Goal: Task Accomplishment & Management: Use online tool/utility

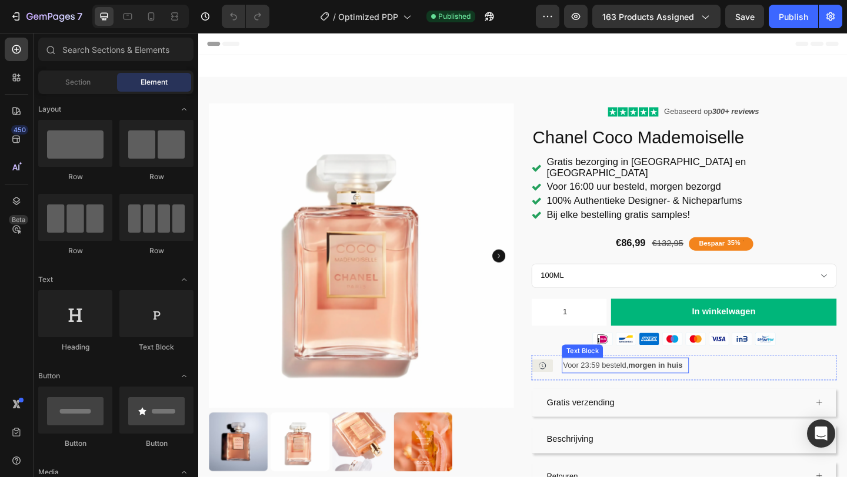
click at [660, 387] on p "Voor 23:59 besteld, morgen in huis" at bounding box center [662, 394] width 136 height 15
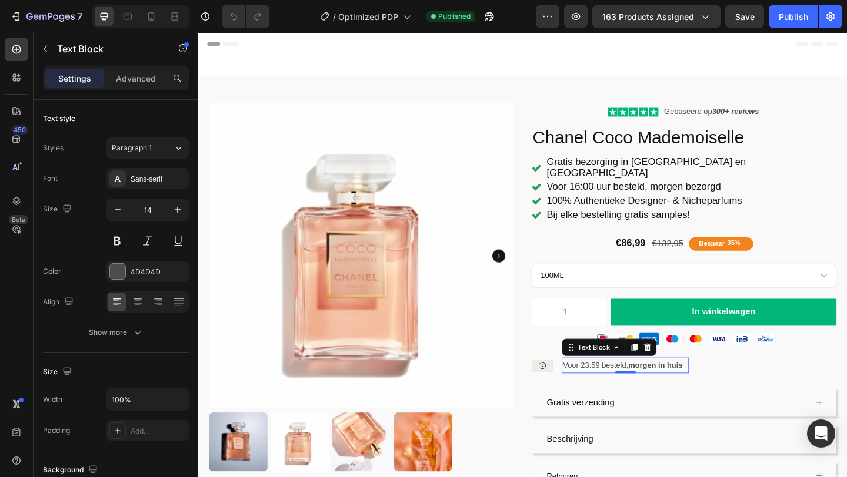
click at [615, 387] on p "Voor 23:59 besteld, morgen in huis" at bounding box center [662, 394] width 136 height 15
click at [620, 387] on p "Voor 23:59 besteld, morgen in huis" at bounding box center [662, 394] width 136 height 15
click at [622, 387] on p "Voor 23:59 besteld, morgen in huis" at bounding box center [662, 394] width 136 height 15
click at [630, 387] on p "Voor 16:59 besteld, morgen in huis" at bounding box center [662, 394] width 136 height 15
click at [633, 387] on p "Voor 16:59 besteld, morgen in huis" at bounding box center [662, 394] width 136 height 15
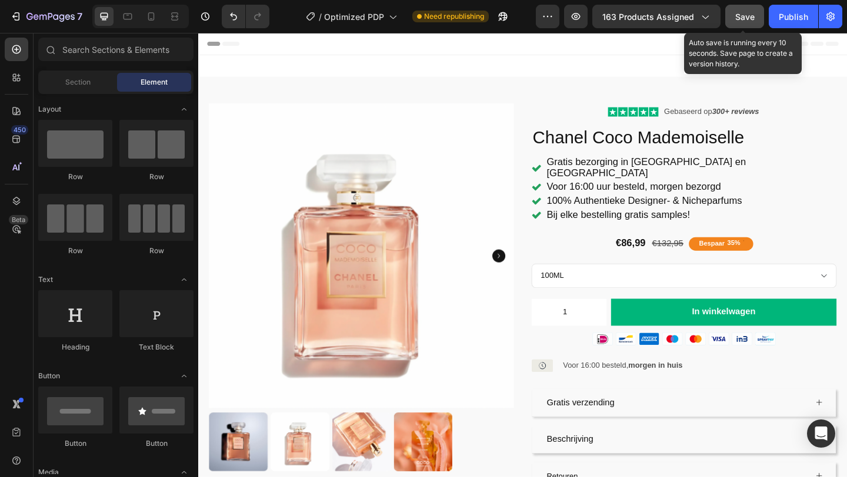
click at [755, 16] on button "Save" at bounding box center [744, 17] width 39 height 24
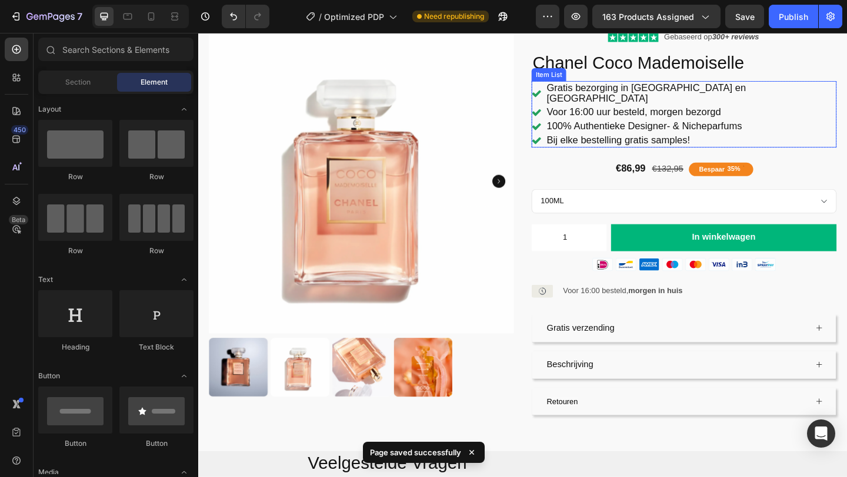
scroll to position [82, 0]
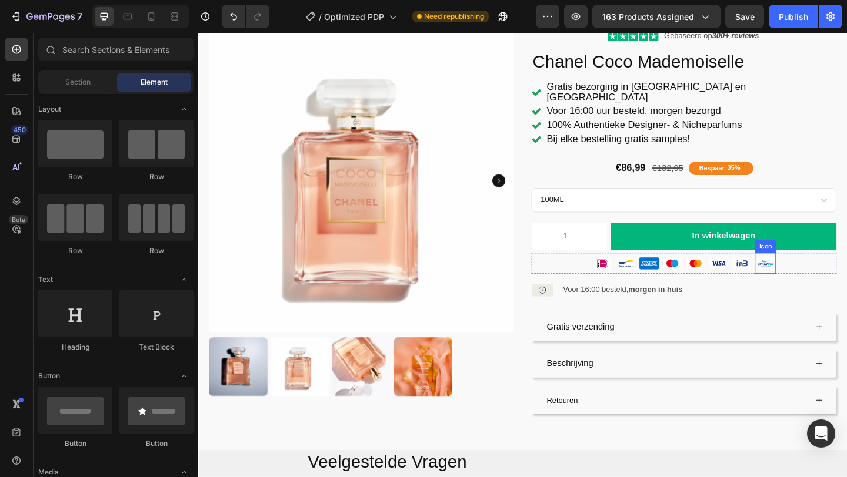
click at [813, 277] on icon at bounding box center [814, 283] width 21 height 13
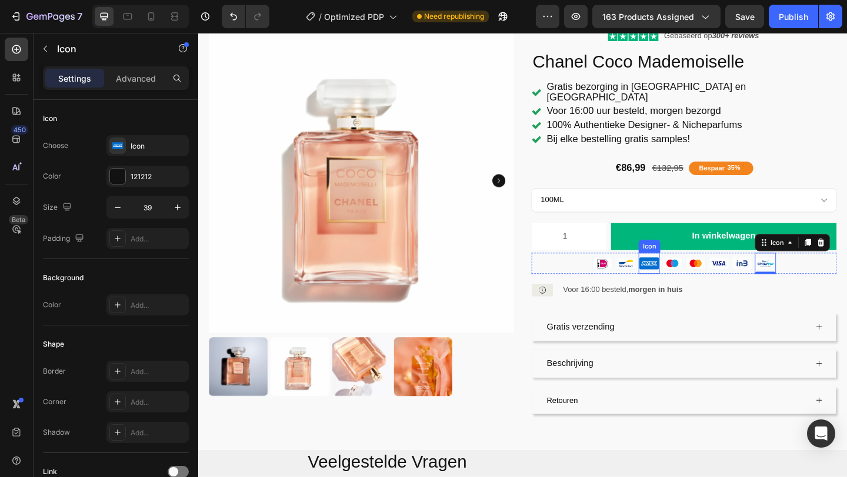
click at [691, 277] on icon at bounding box center [688, 283] width 21 height 13
click at [745, 256] on icon at bounding box center [748, 260] width 9 height 9
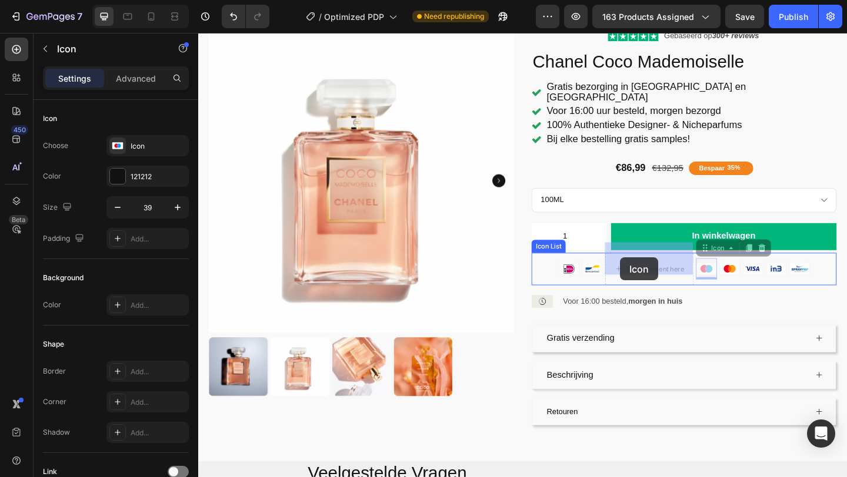
drag, startPoint x: 747, startPoint y: 282, endPoint x: 658, endPoint y: 277, distance: 88.9
drag, startPoint x: 777, startPoint y: 283, endPoint x: 680, endPoint y: 280, distance: 97.0
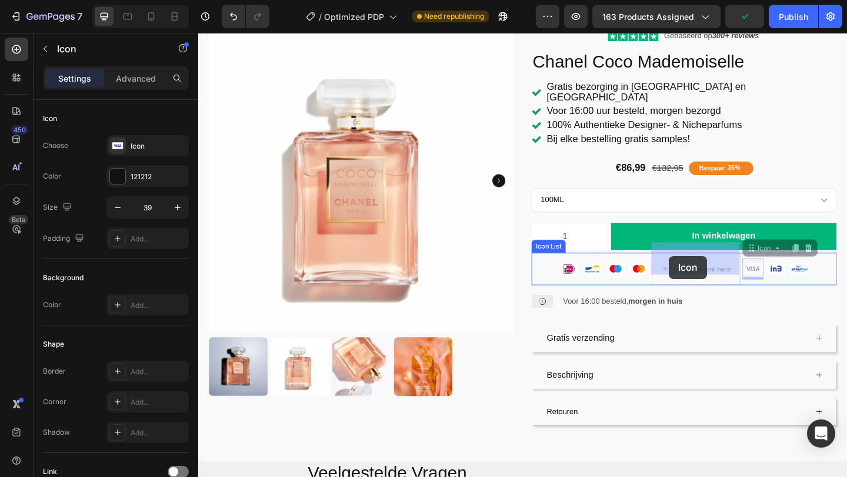
drag, startPoint x: 804, startPoint y: 277, endPoint x: 723, endPoint y: 275, distance: 81.1
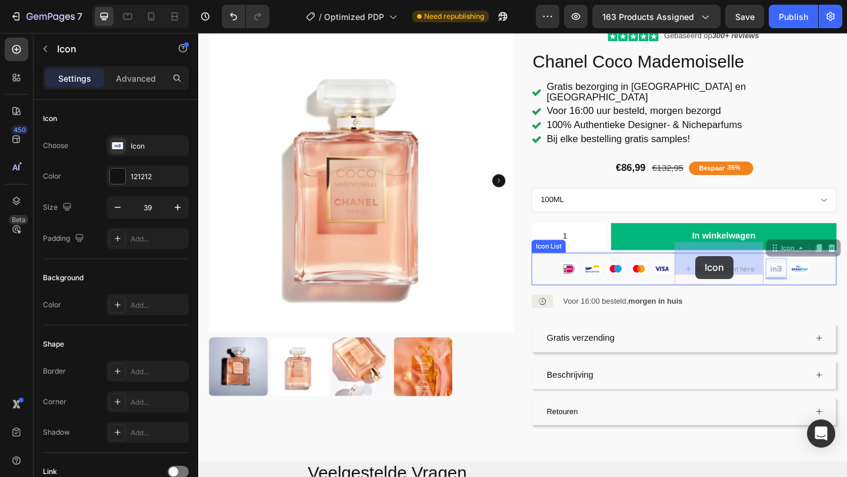
drag, startPoint x: 825, startPoint y: 283, endPoint x: 740, endPoint y: 275, distance: 86.2
drag, startPoint x: 862, startPoint y: 282, endPoint x: 780, endPoint y: 277, distance: 82.4
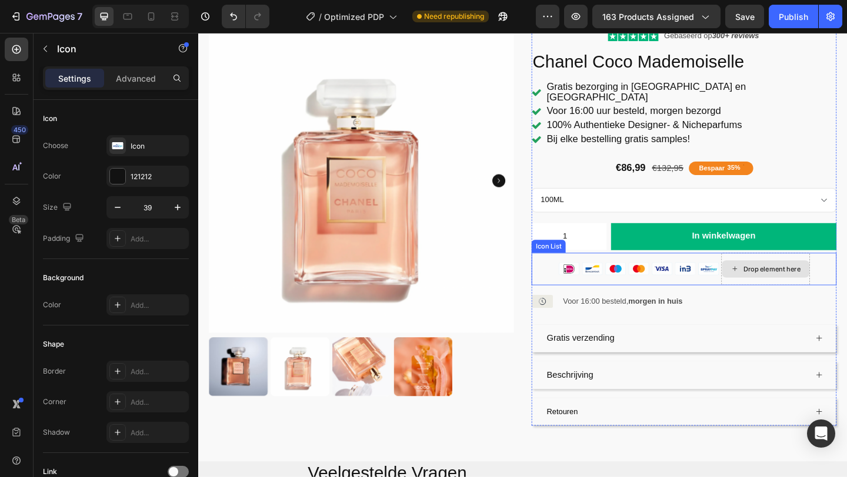
click at [834, 285] on div "Drop element here" at bounding box center [822, 289] width 62 height 9
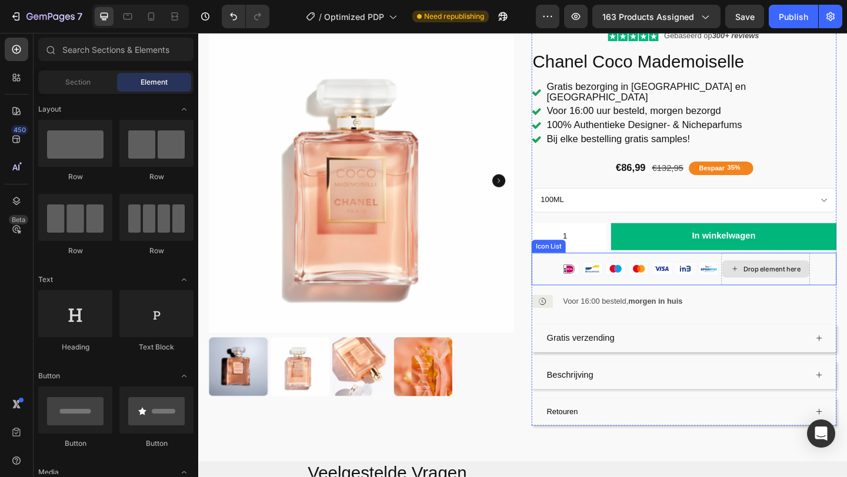
click at [827, 285] on div "Drop element here" at bounding box center [822, 289] width 62 height 9
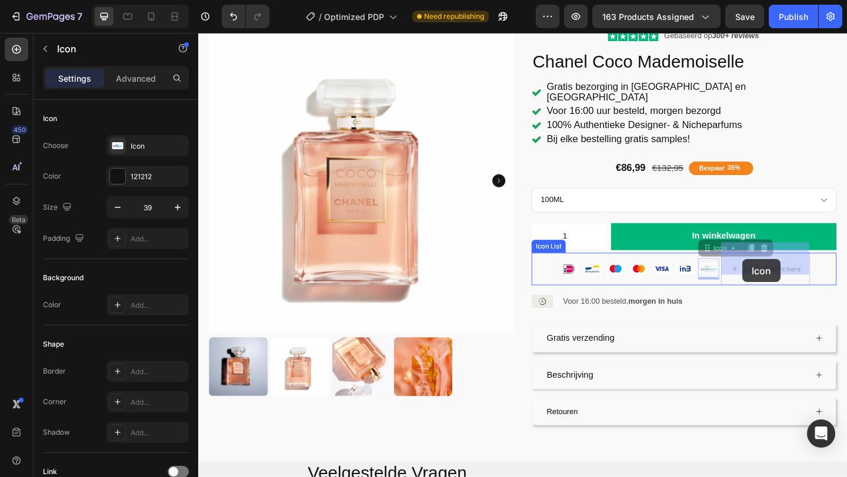
drag, startPoint x: 751, startPoint y: 280, endPoint x: 789, endPoint y: 279, distance: 38.8
drag, startPoint x: 721, startPoint y: 286, endPoint x: 788, endPoint y: 285, distance: 67.0
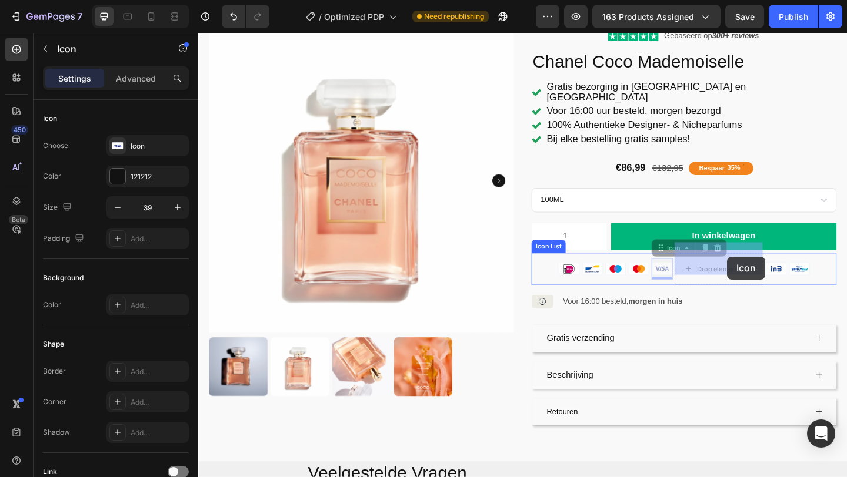
drag, startPoint x: 704, startPoint y: 281, endPoint x: 773, endPoint y: 276, distance: 69.5
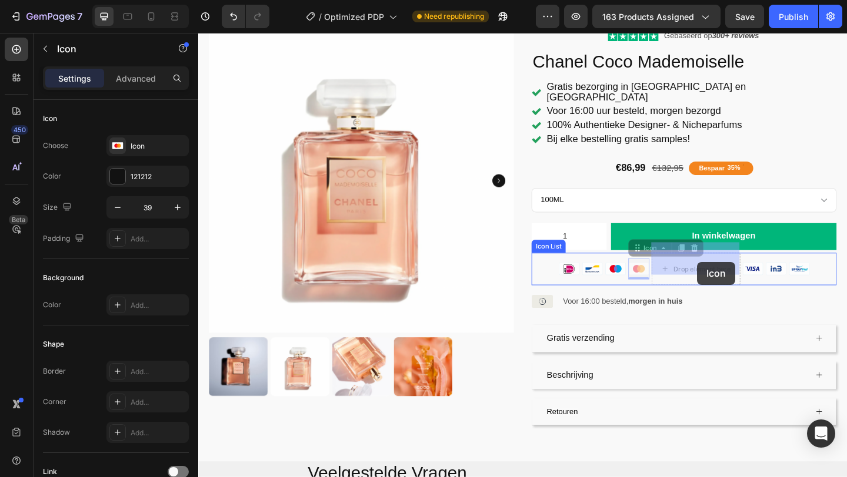
drag, startPoint x: 675, startPoint y: 284, endPoint x: 741, endPoint y: 282, distance: 65.3
drag, startPoint x: 651, startPoint y: 283, endPoint x: 727, endPoint y: 273, distance: 77.0
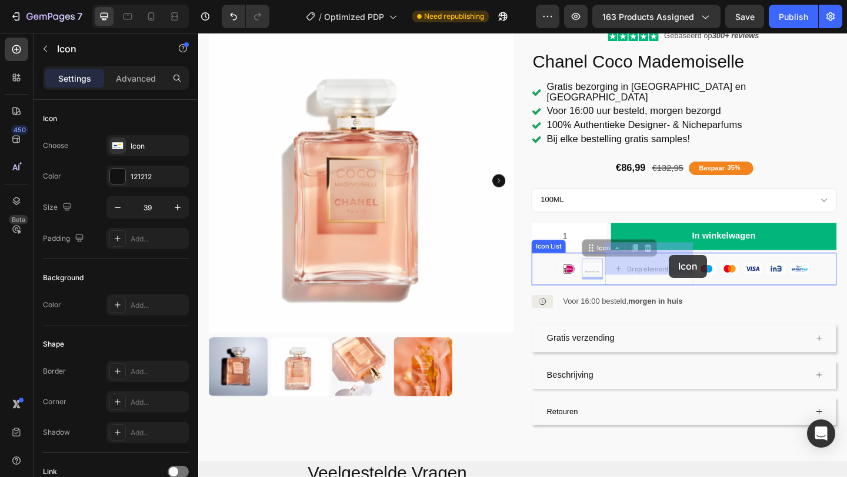
drag, startPoint x: 628, startPoint y: 277, endPoint x: 710, endPoint y: 275, distance: 81.8
drag, startPoint x: 595, startPoint y: 274, endPoint x: 664, endPoint y: 273, distance: 68.8
click at [627, 285] on div "Drop element here" at bounding box center [645, 289] width 62 height 9
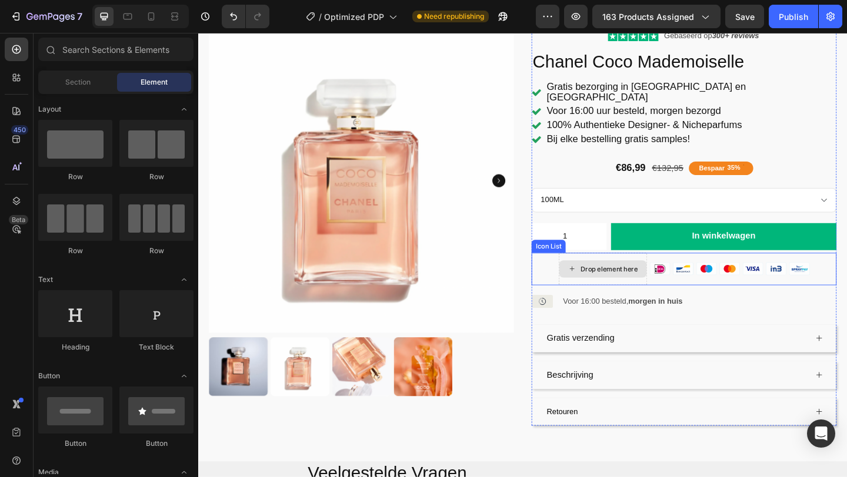
click at [627, 285] on div "Drop element here" at bounding box center [645, 289] width 62 height 9
click at [846, 283] on icon at bounding box center [851, 289] width 21 height 13
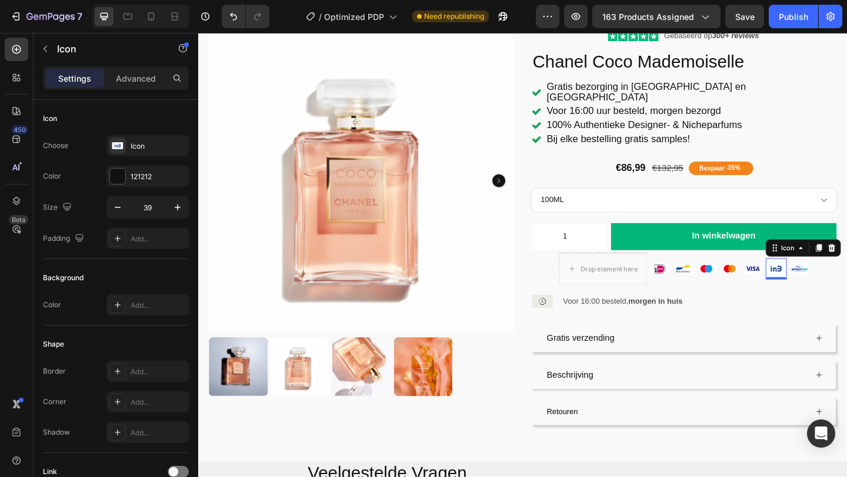
click at [829, 286] on icon at bounding box center [826, 289] width 12 height 6
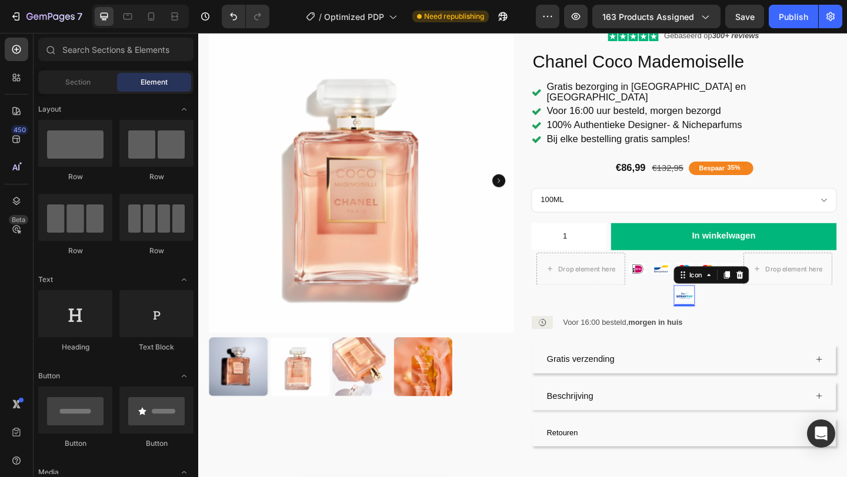
click at [730, 312] on icon at bounding box center [725, 318] width 21 height 13
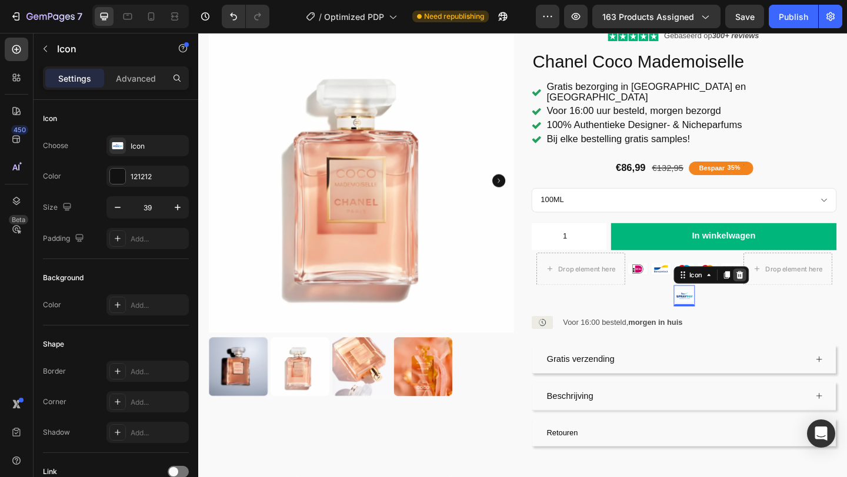
click at [788, 292] on icon at bounding box center [786, 296] width 8 height 8
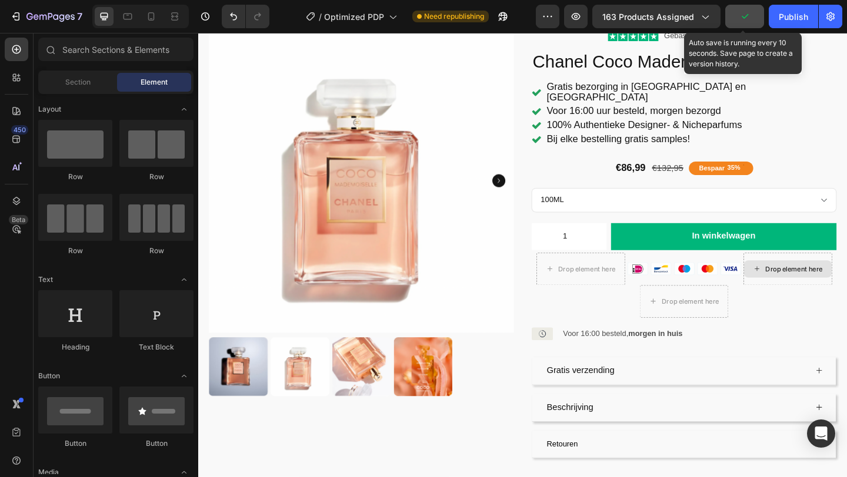
click at [747, 20] on icon "button" at bounding box center [744, 17] width 12 height 12
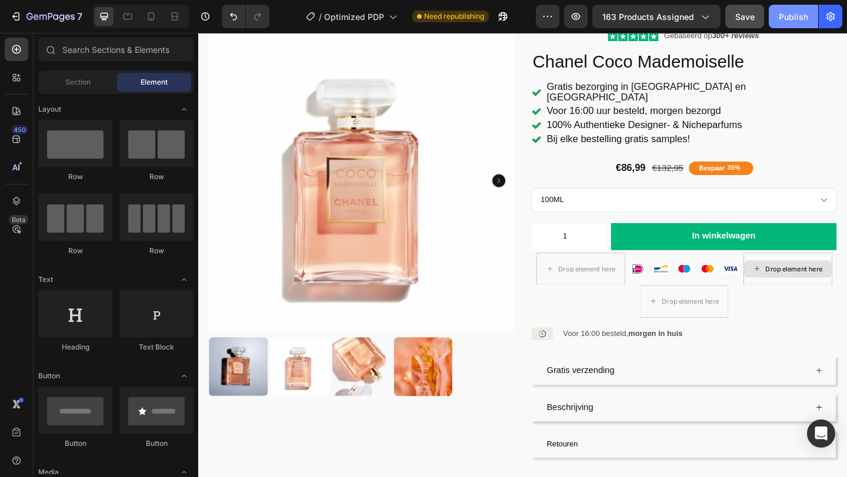
click at [807, 18] on div "Publish" at bounding box center [792, 17] width 29 height 12
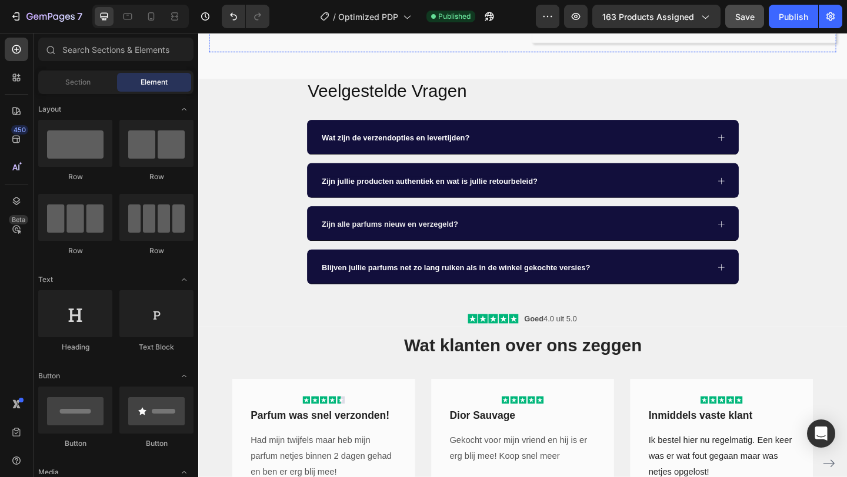
scroll to position [534, 0]
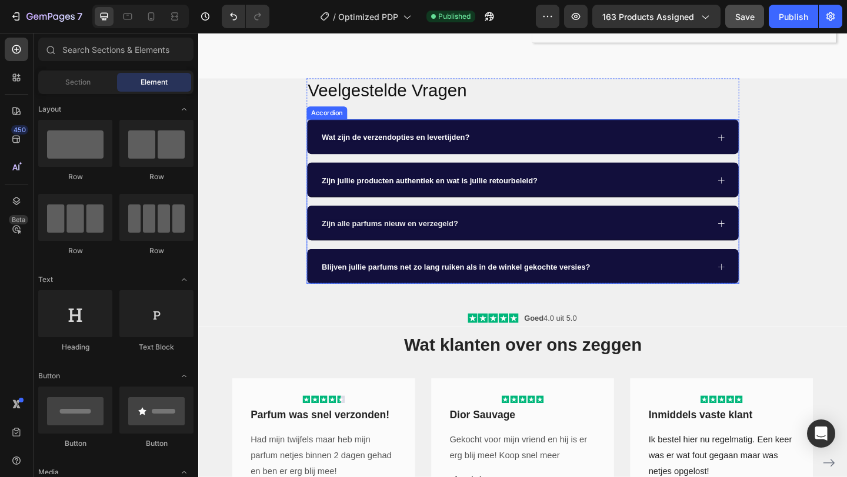
click at [564, 136] on div "Wat zijn de verzendopties en levertijden?" at bounding box center [541, 146] width 422 height 21
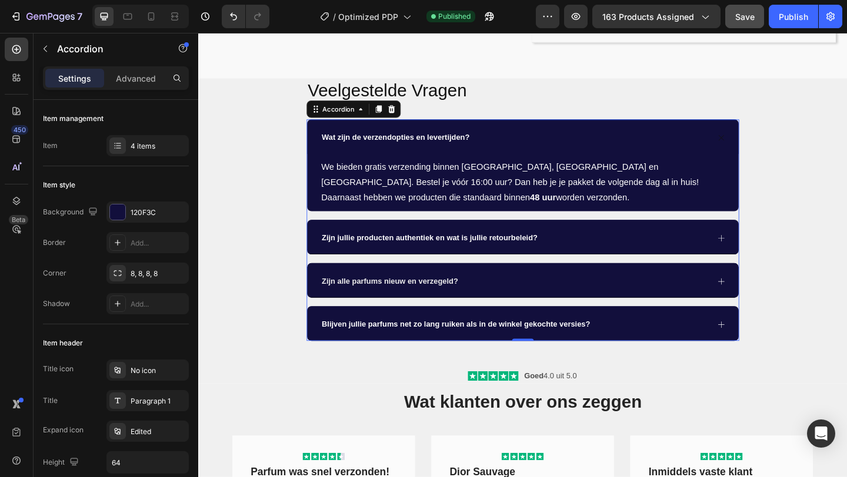
click at [564, 136] on div "Wat zijn de verzendopties en levertijden?" at bounding box center [541, 146] width 422 height 21
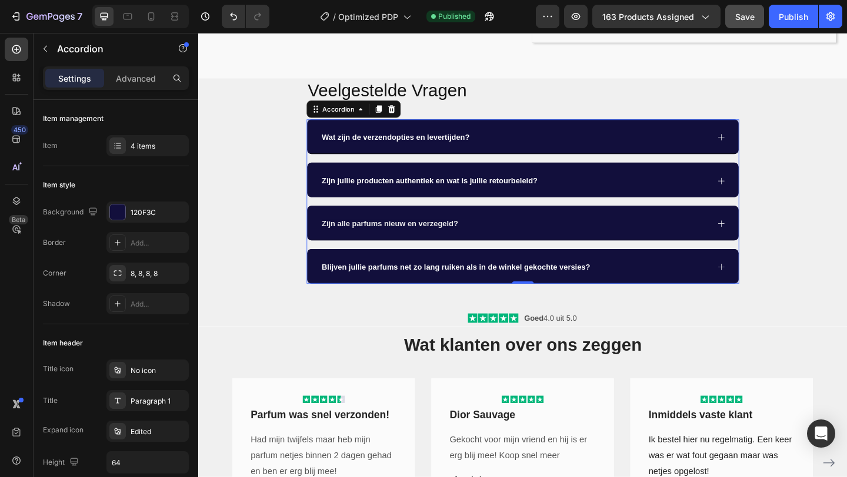
click at [582, 186] on div "Zijn jullie producten authentiek en wat is jullie retourbeleid?" at bounding box center [541, 193] width 422 height 21
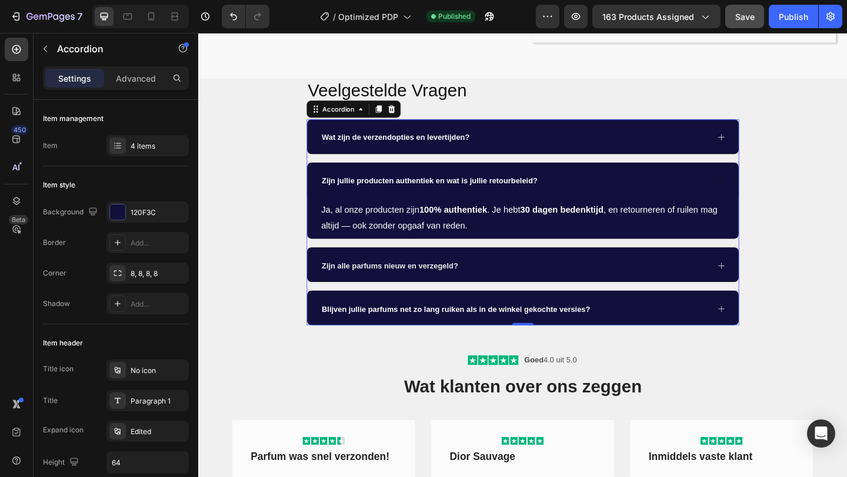
click at [581, 186] on div "Zijn jullie producten authentiek en wat is jullie retourbeleid?" at bounding box center [541, 193] width 422 height 21
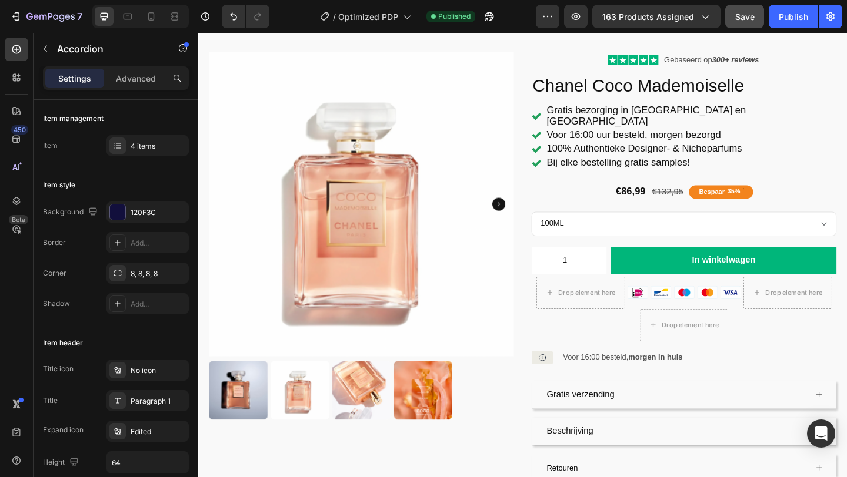
scroll to position [60, 0]
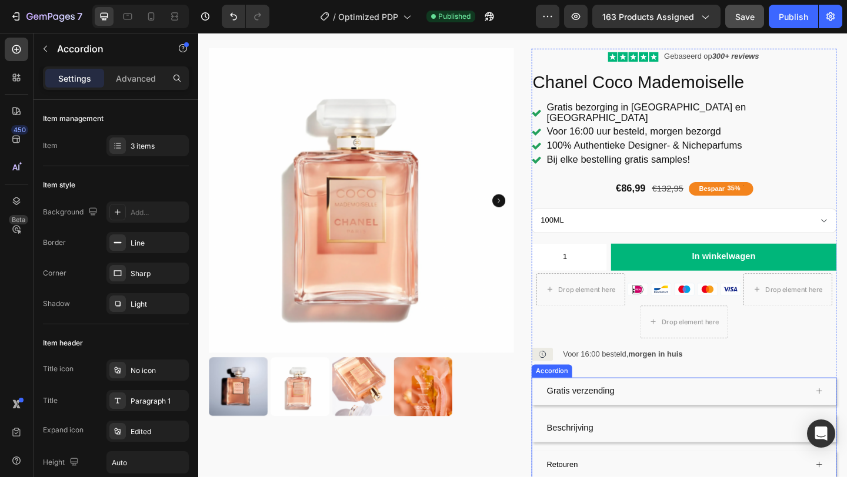
click at [663, 457] on div "Beschrijving" at bounding box center [717, 463] width 285 height 21
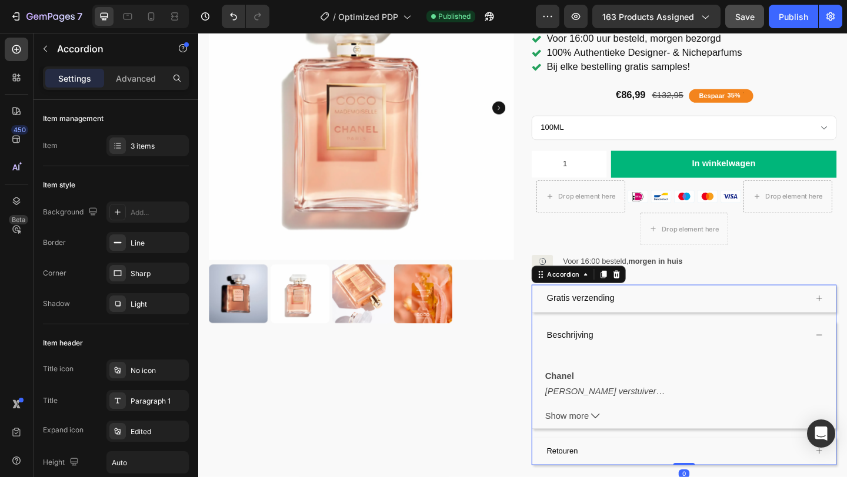
scroll to position [169, 0]
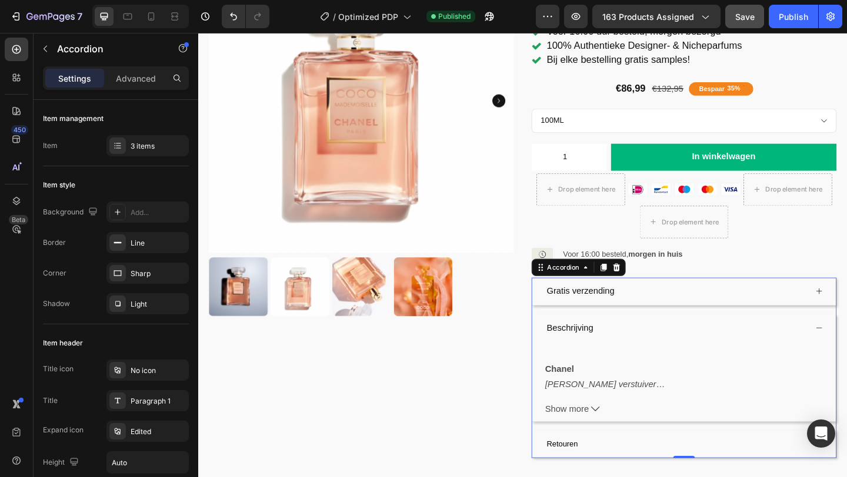
click at [654, 304] on div "Gratis verzending" at bounding box center [717, 314] width 285 height 21
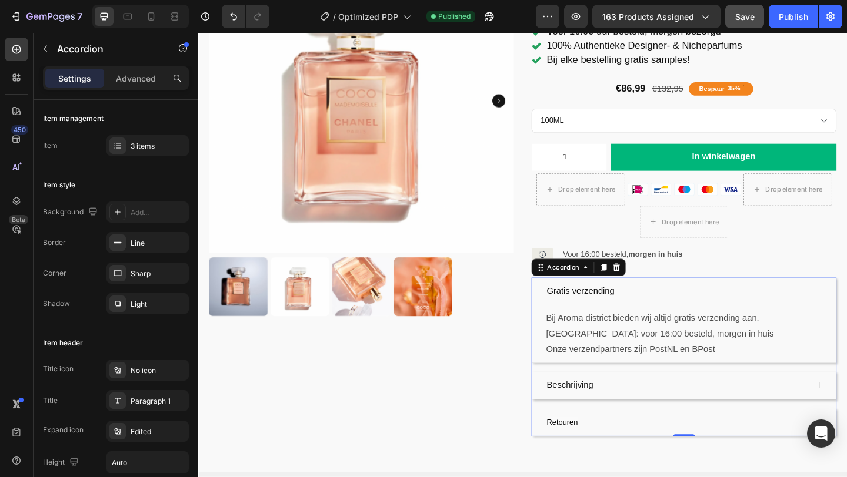
click at [649, 446] on div "Retouren" at bounding box center [717, 456] width 285 height 21
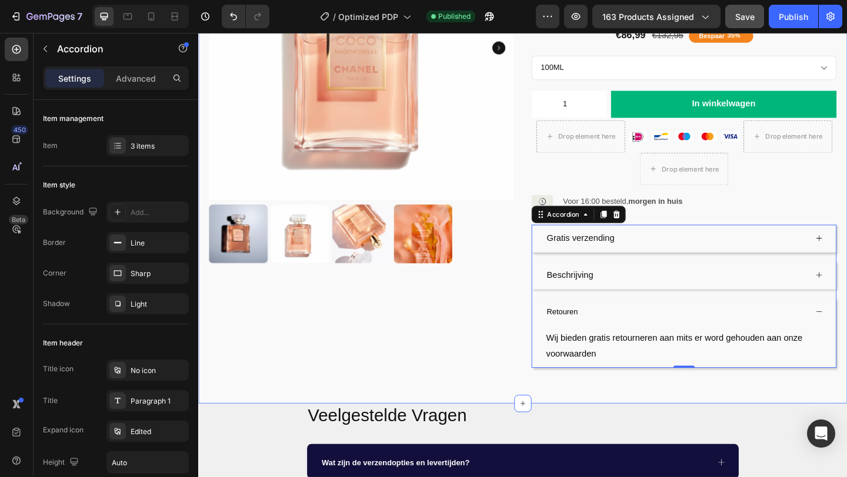
scroll to position [232, 0]
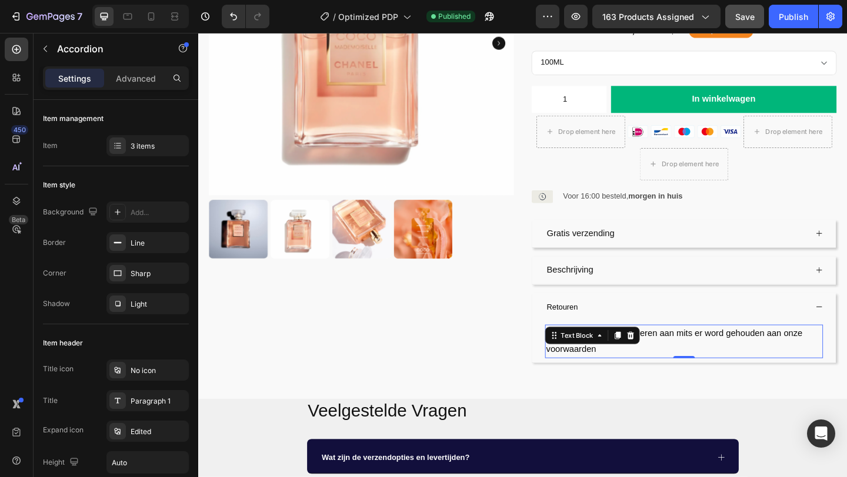
click at [646, 367] on p "Wij bieden gratis retourneren aan mits er word gehouden aan onze voorwaarden" at bounding box center [726, 369] width 300 height 34
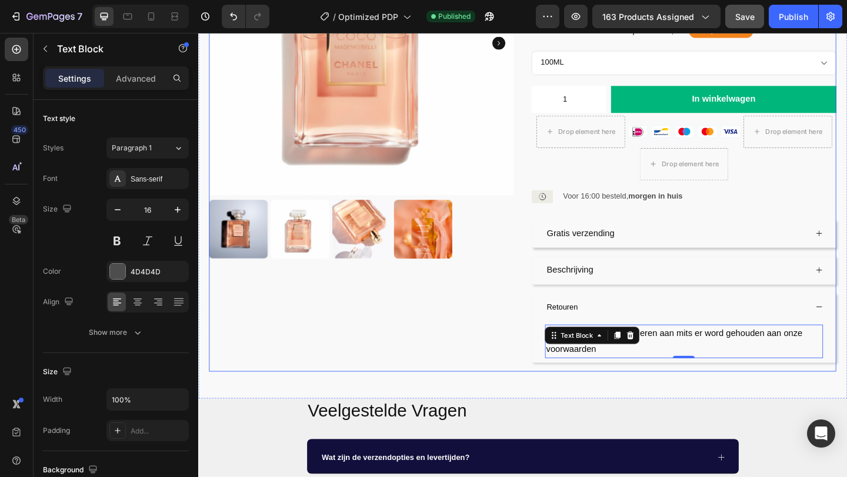
click at [499, 350] on div "Product Images" at bounding box center [376, 135] width 332 height 514
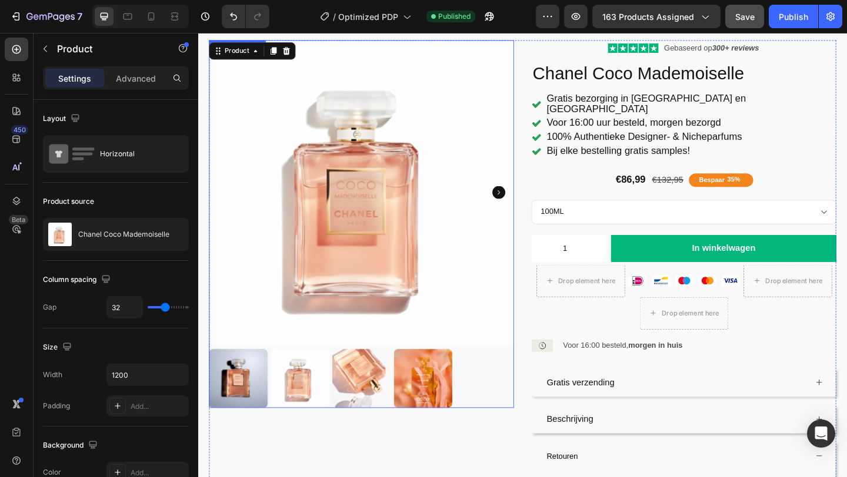
scroll to position [0, 0]
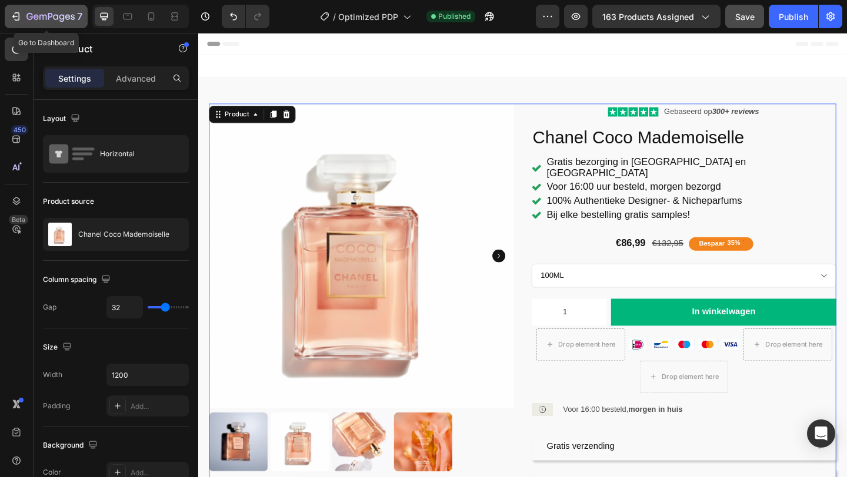
click at [24, 14] on div "7" at bounding box center [46, 16] width 72 height 14
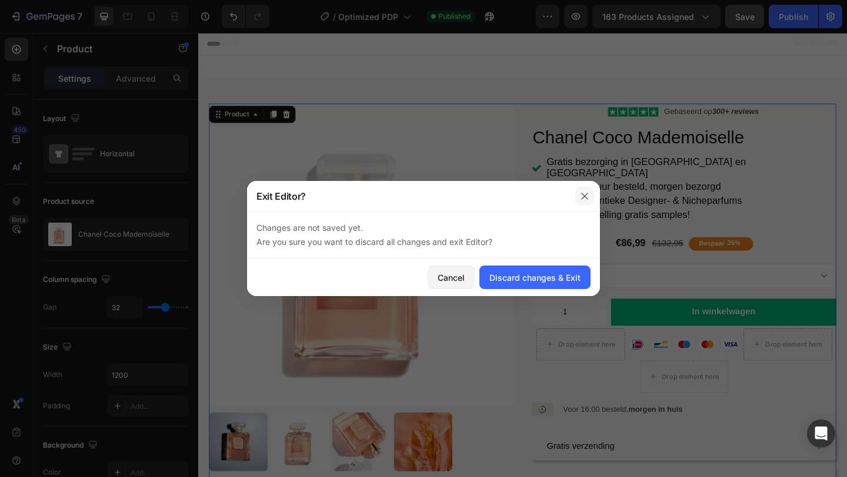
click at [580, 194] on icon "button" at bounding box center [584, 196] width 9 height 9
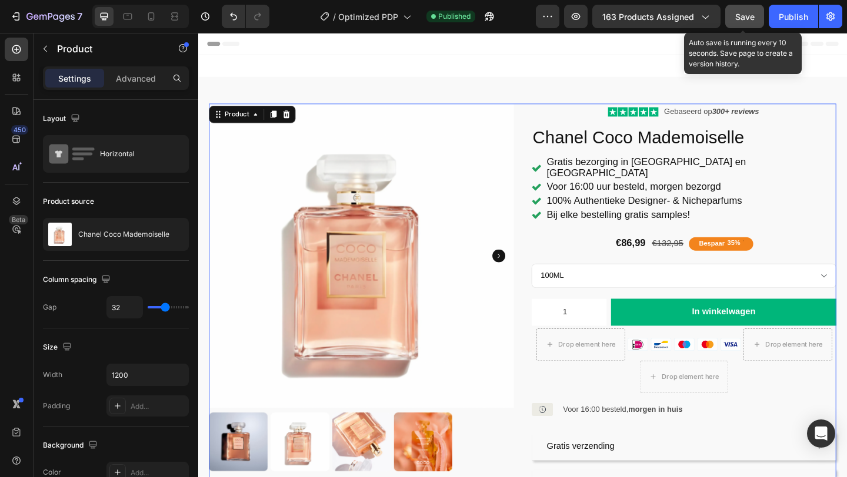
click at [748, 9] on button "Save" at bounding box center [744, 17] width 39 height 24
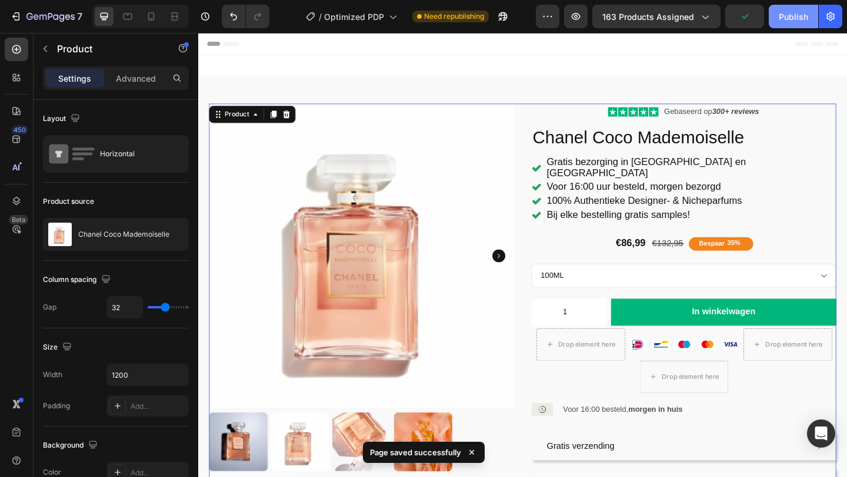
click at [785, 13] on div "Publish" at bounding box center [792, 17] width 29 height 12
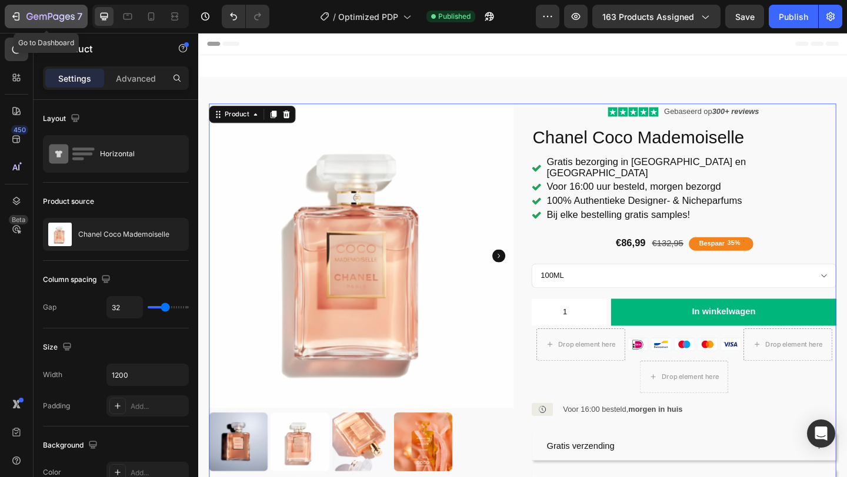
click at [17, 12] on icon "button" at bounding box center [17, 16] width 5 height 8
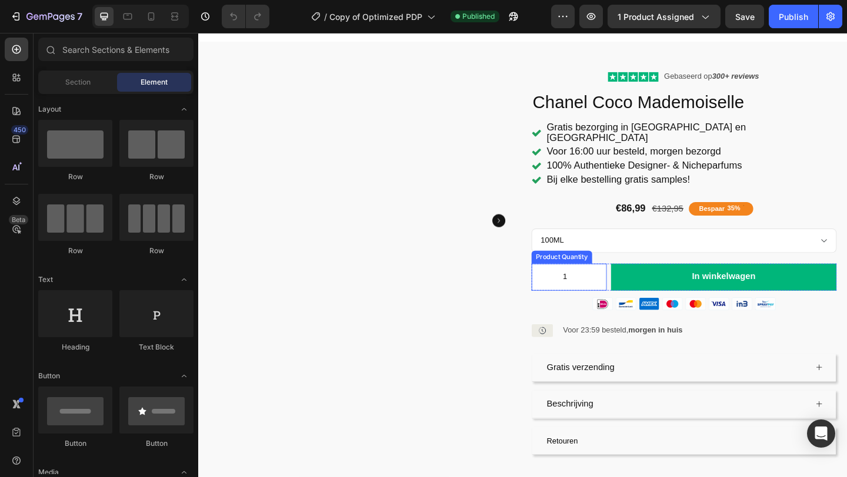
scroll to position [38, 0]
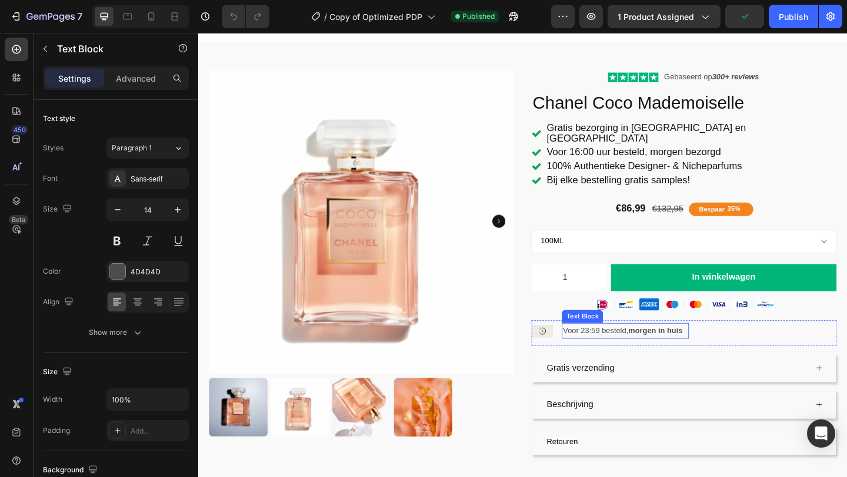
click at [621, 350] on p "Voor 23:59 besteld, morgen in huis" at bounding box center [662, 357] width 136 height 15
click at [629, 350] on p "Voor 16:59 besteld, morgen in huis" at bounding box center [662, 357] width 136 height 15
click at [633, 350] on p "Voor 16:59 besteld, morgen in huis" at bounding box center [662, 357] width 136 height 15
click at [813, 331] on icon at bounding box center [813, 331] width 1 height 1
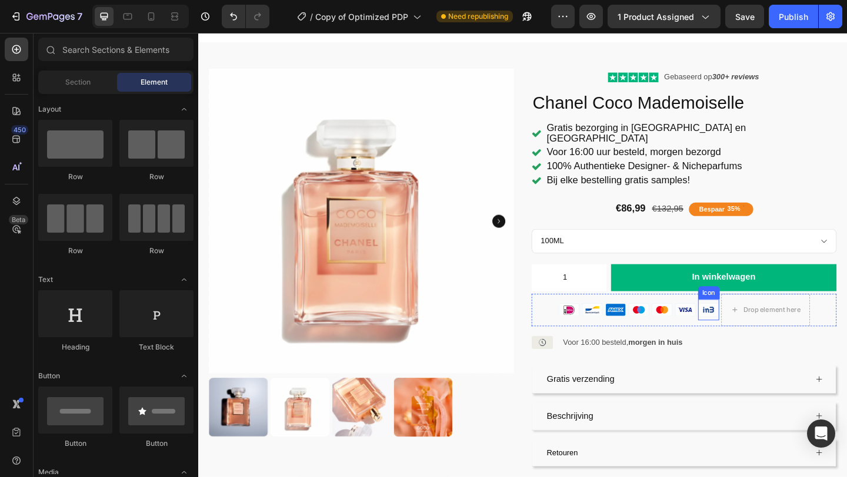
click at [753, 328] on icon at bounding box center [752, 334] width 21 height 13
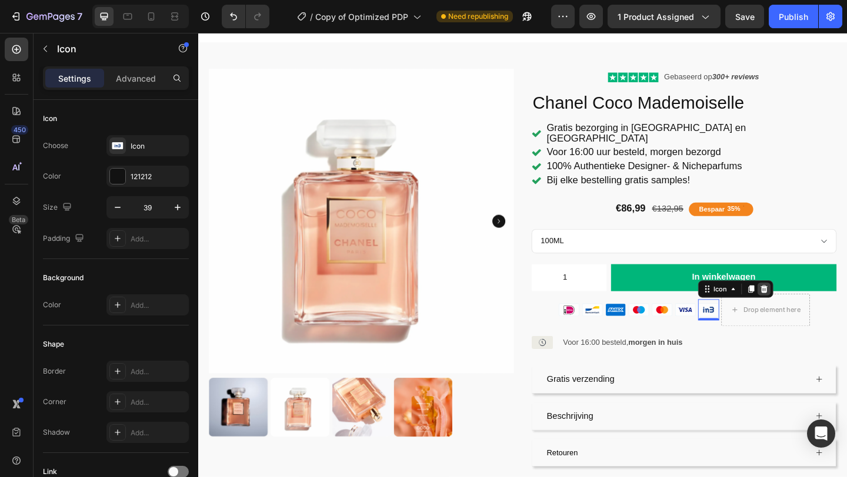
click at [812, 307] on icon at bounding box center [813, 311] width 8 height 8
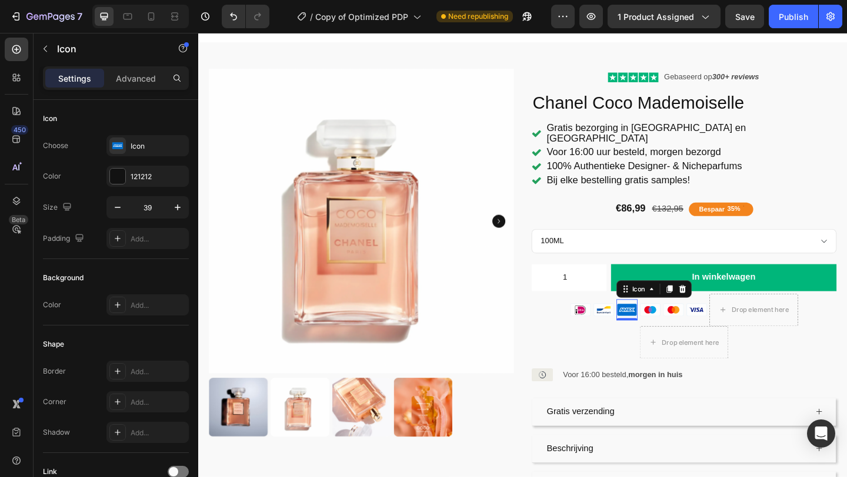
click at [666, 328] on icon at bounding box center [664, 334] width 21 height 13
click at [724, 307] on icon at bounding box center [725, 311] width 8 height 8
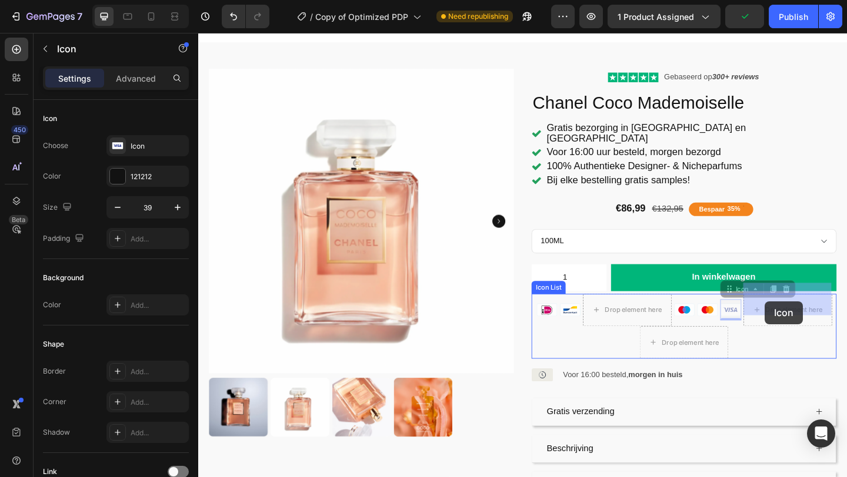
drag, startPoint x: 777, startPoint y: 326, endPoint x: 811, endPoint y: 326, distance: 33.5
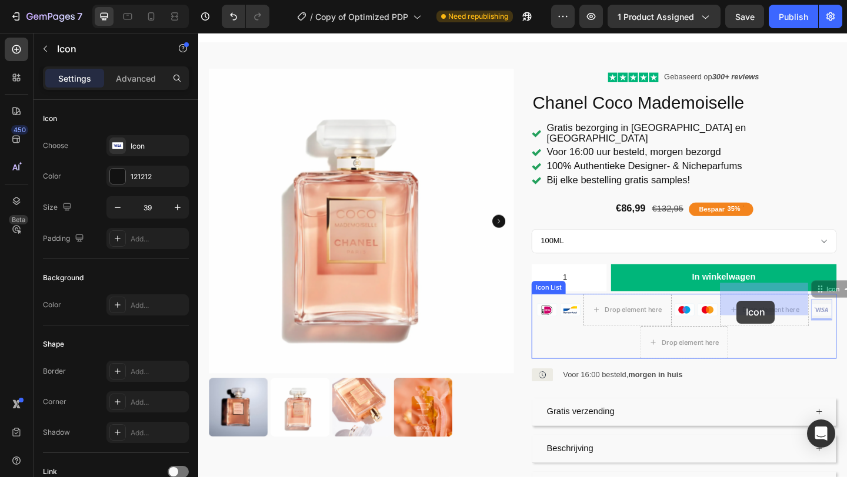
drag, startPoint x: 877, startPoint y: 323, endPoint x: 784, endPoint y: 324, distance: 93.5
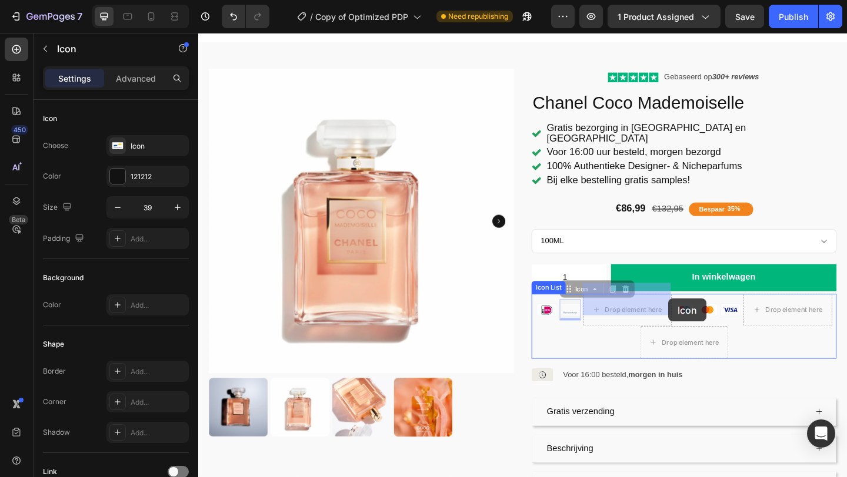
drag, startPoint x: 604, startPoint y: 322, endPoint x: 709, endPoint y: 322, distance: 105.2
drag, startPoint x: 571, startPoint y: 322, endPoint x: 684, endPoint y: 325, distance: 112.9
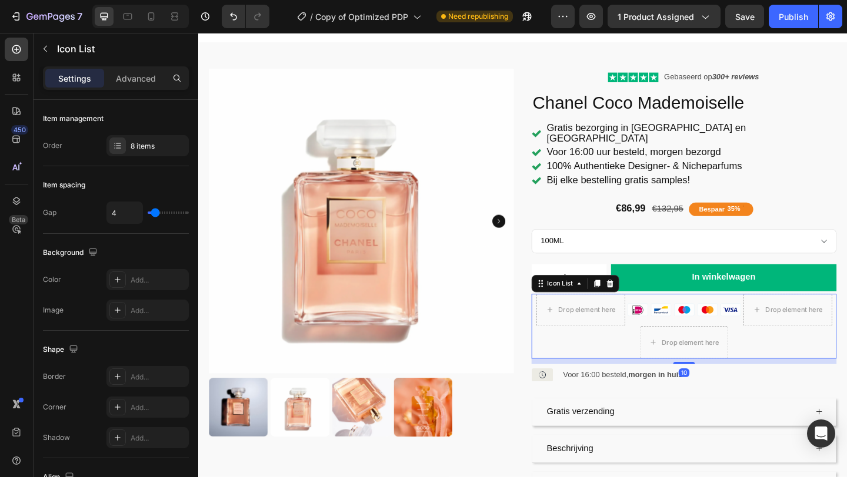
click at [802, 355] on div "Drop element here Icon Icon Icon Icon Icon Drop element here Drop element here" at bounding box center [726, 352] width 332 height 71
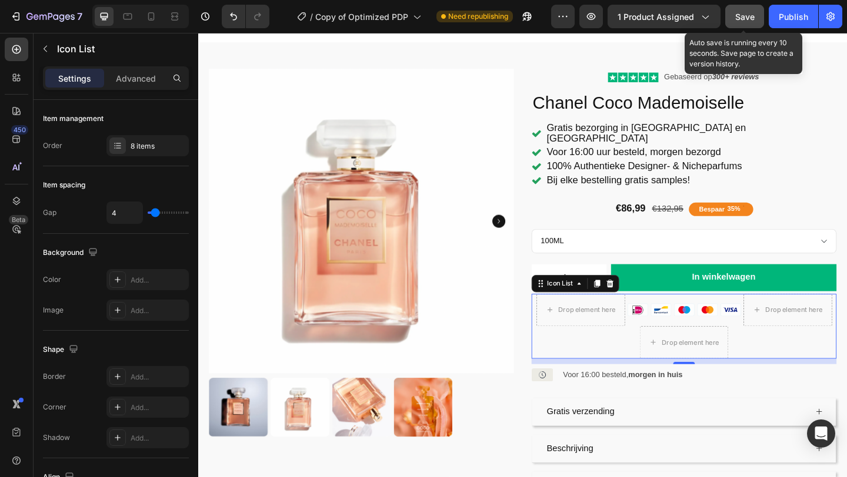
click at [751, 14] on span "Save" at bounding box center [744, 17] width 19 height 10
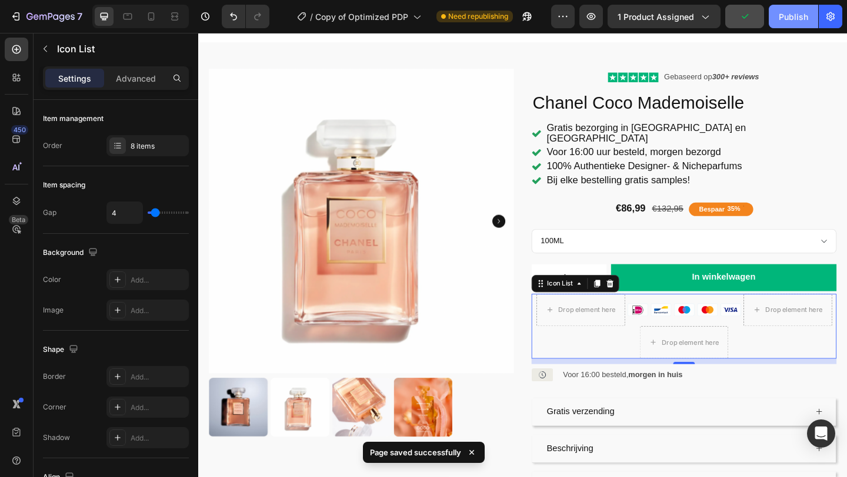
click at [797, 22] on button "Publish" at bounding box center [792, 17] width 49 height 24
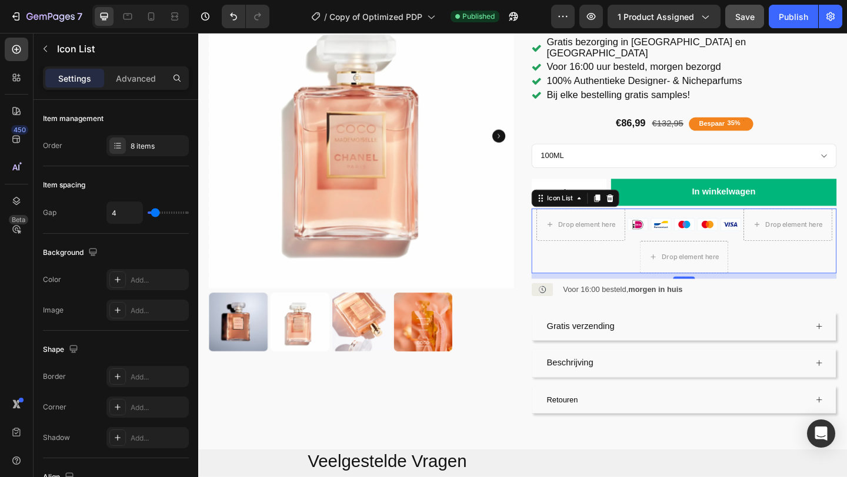
scroll to position [0, 0]
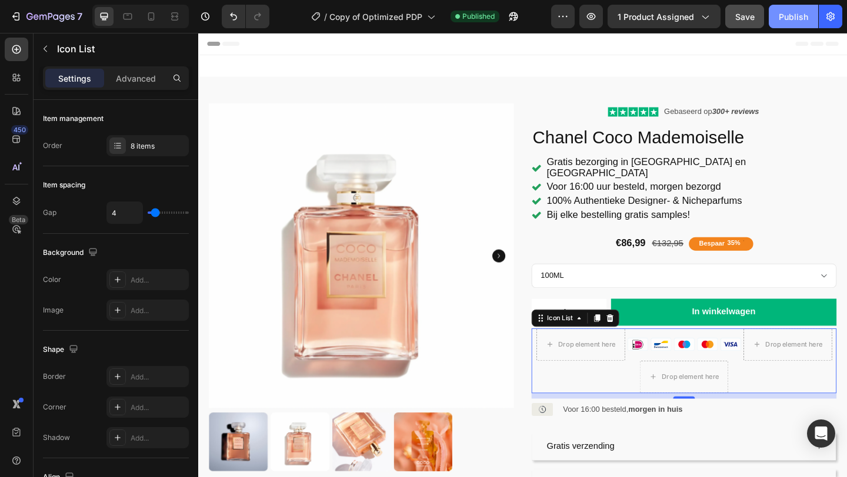
click at [802, 20] on div "Publish" at bounding box center [792, 17] width 29 height 12
click at [16, 17] on icon "button" at bounding box center [16, 17] width 12 height 12
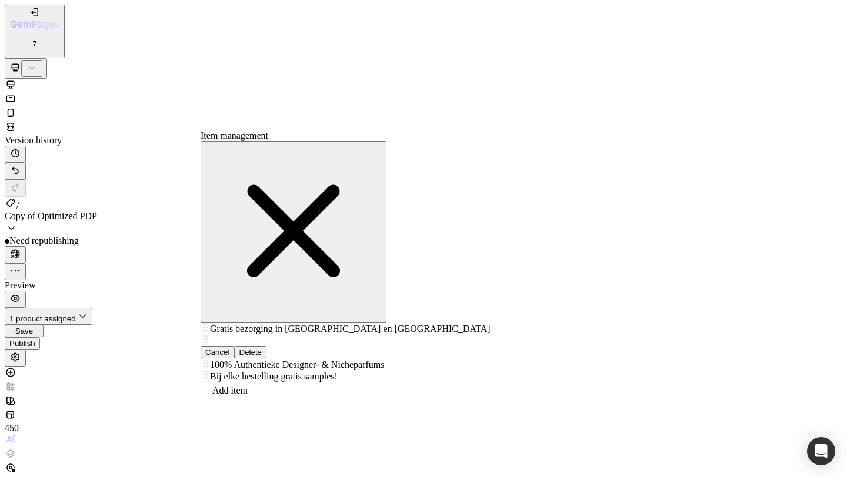
click at [262, 348] on div "Delete" at bounding box center [250, 352] width 23 height 9
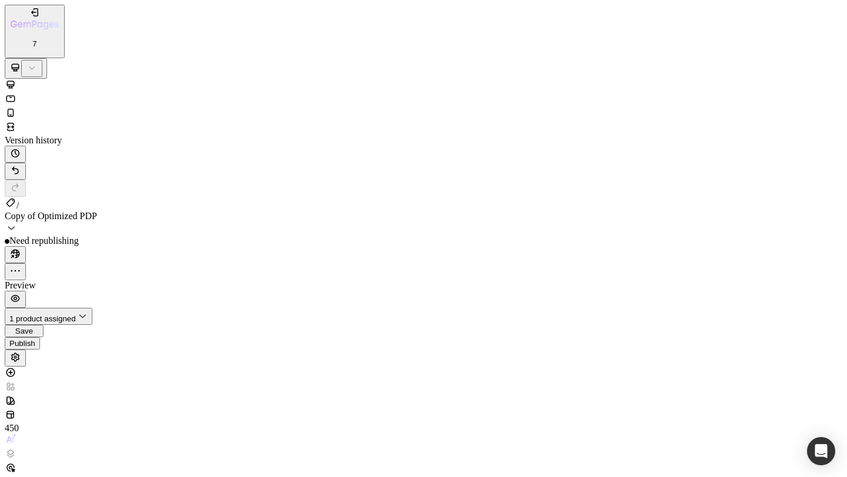
scroll to position [292, 0]
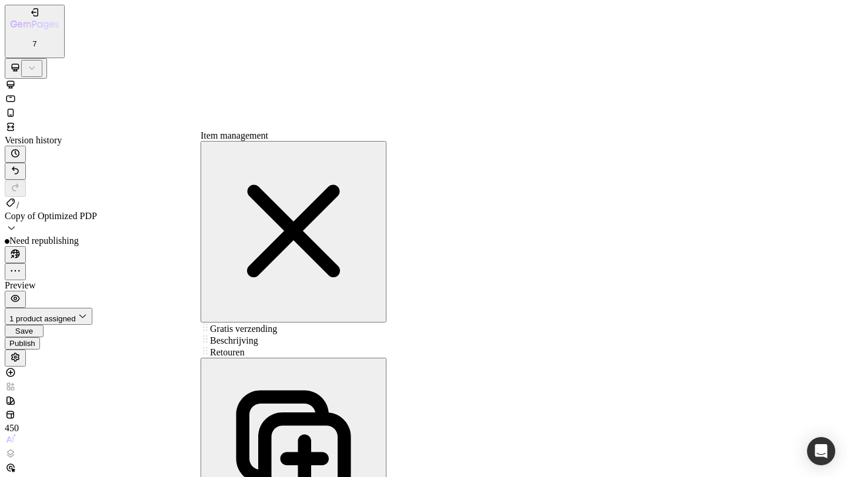
click at [240, 347] on span "Retouren" at bounding box center [227, 352] width 35 height 10
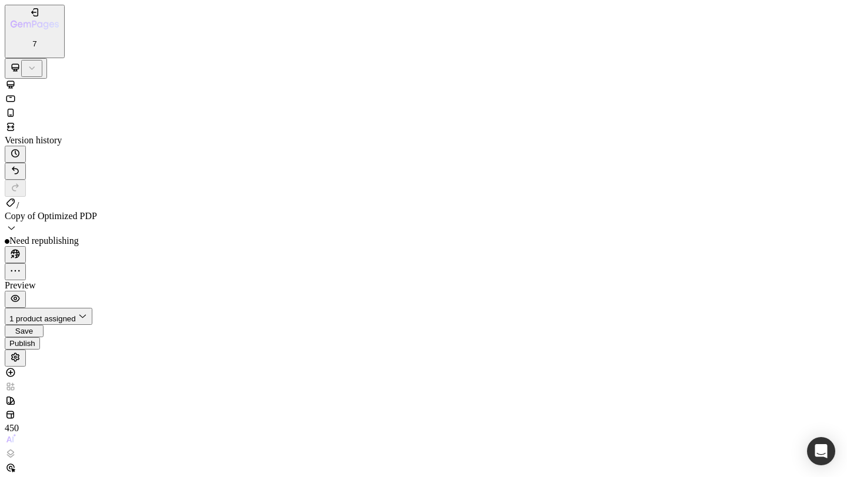
scroll to position [289, 0]
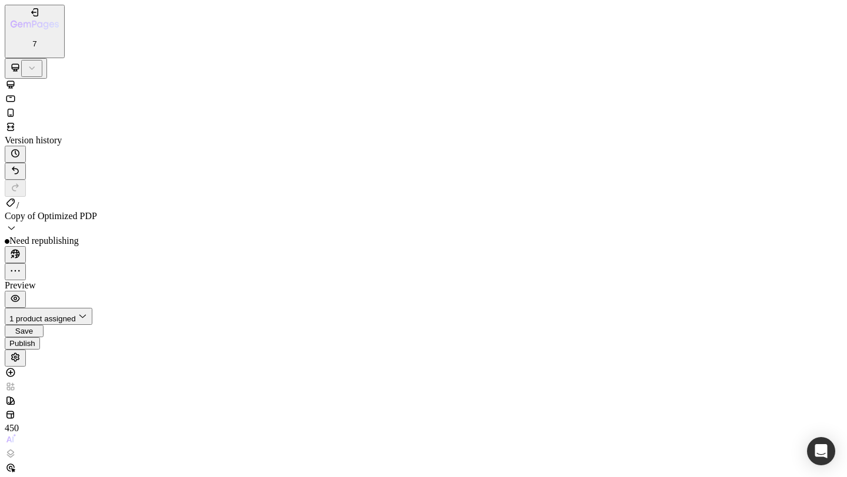
click at [33, 327] on span "Save" at bounding box center [24, 331] width 18 height 9
click at [35, 339] on div "Publish" at bounding box center [22, 343] width 26 height 9
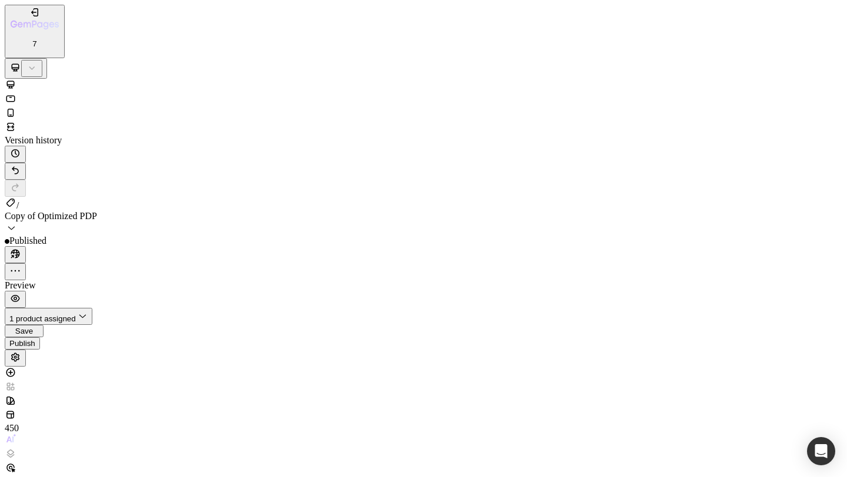
scroll to position [1577, 0]
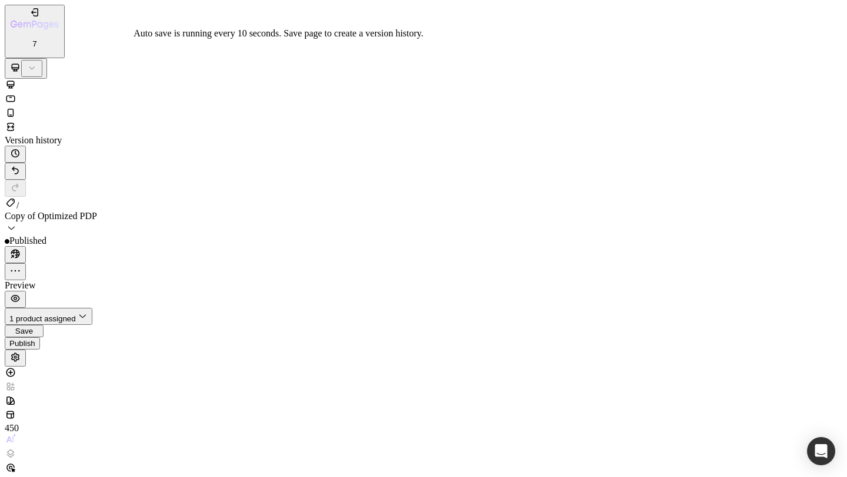
click at [33, 327] on span "Save" at bounding box center [24, 331] width 18 height 9
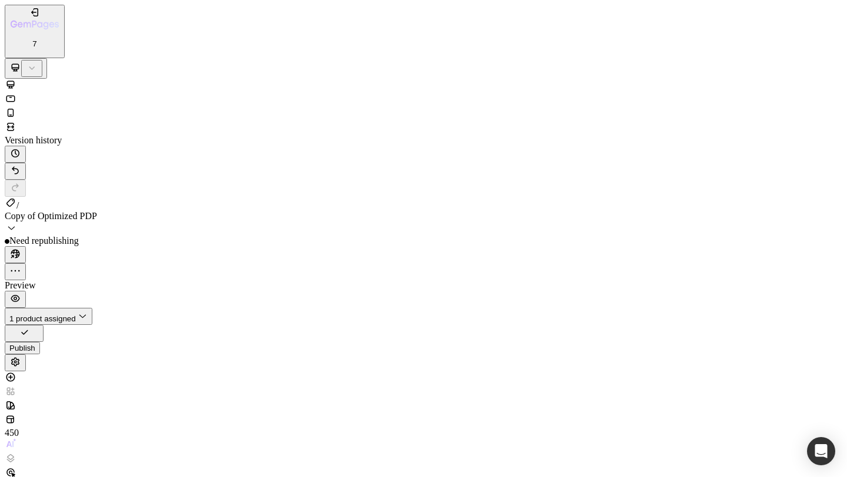
click at [35, 344] on div "Publish" at bounding box center [22, 348] width 26 height 9
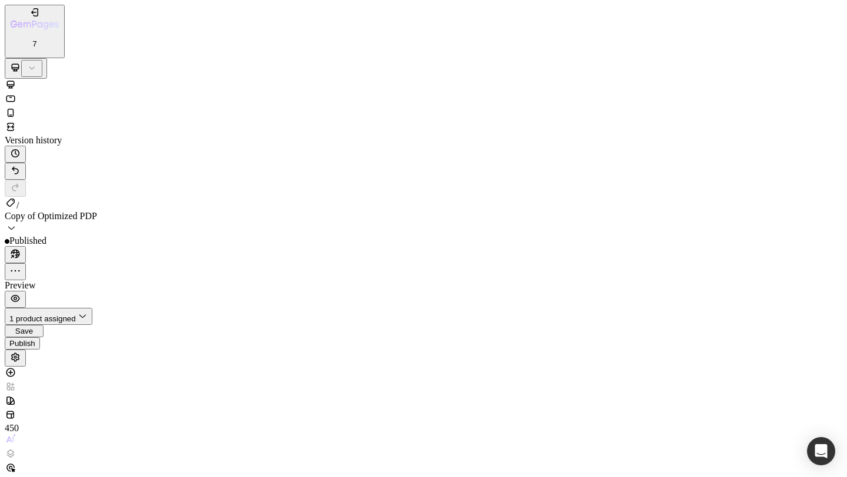
click at [35, 339] on div "Publish" at bounding box center [22, 343] width 26 height 9
click at [33, 327] on span "Save" at bounding box center [24, 331] width 18 height 9
click at [40, 337] on button "Publish" at bounding box center [22, 343] width 35 height 12
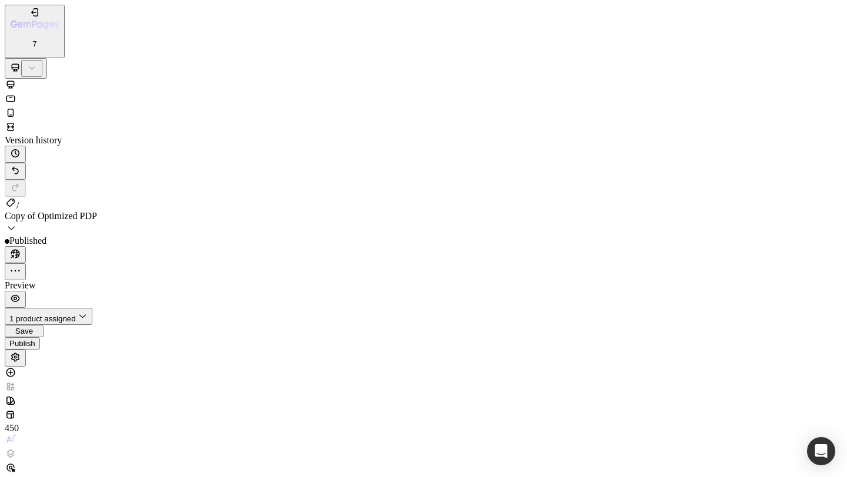
scroll to position [0, 0]
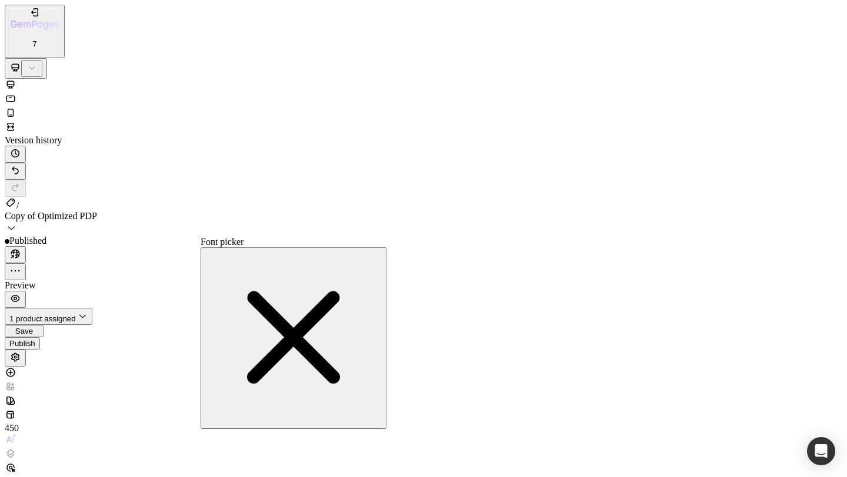
type input "inter"
click at [349, 249] on icon "button" at bounding box center [293, 337] width 176 height 176
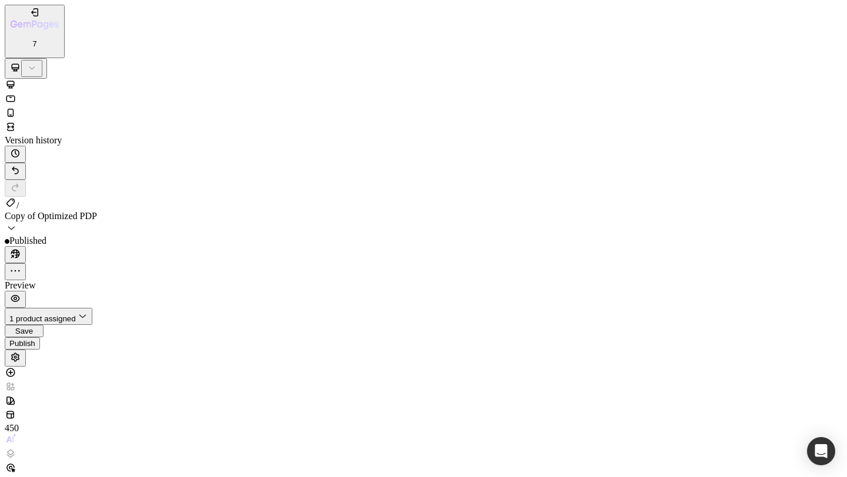
scroll to position [24, 0]
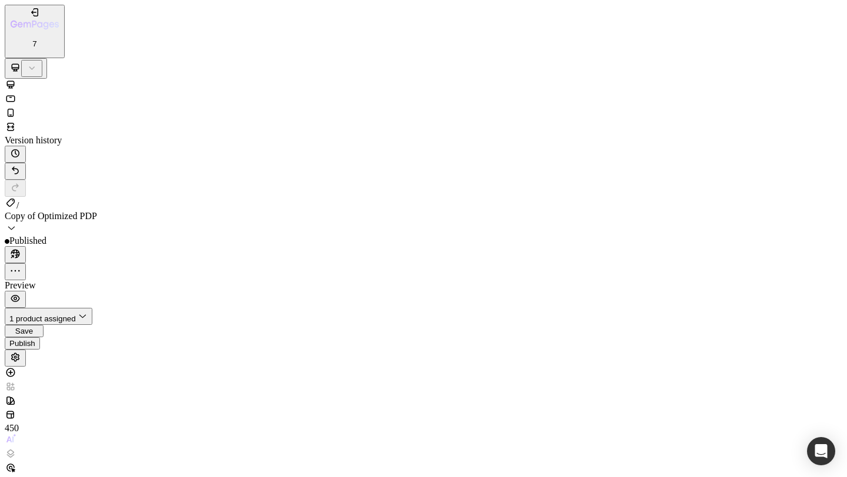
scroll to position [31, 0]
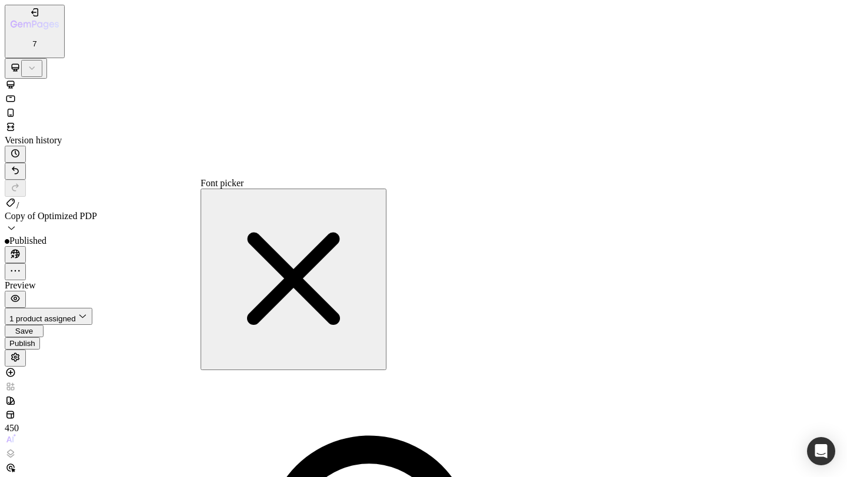
scroll to position [1118, 0]
